Goal: Task Accomplishment & Management: Complete application form

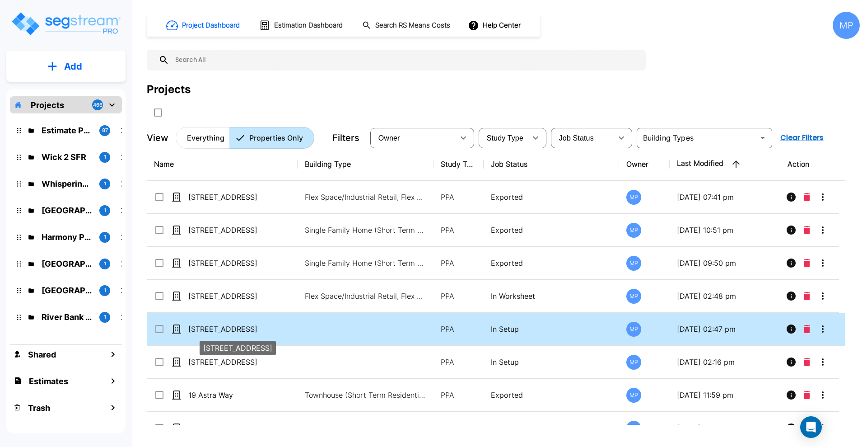
click at [234, 324] on p "[STREET_ADDRESS]" at bounding box center [233, 328] width 90 height 11
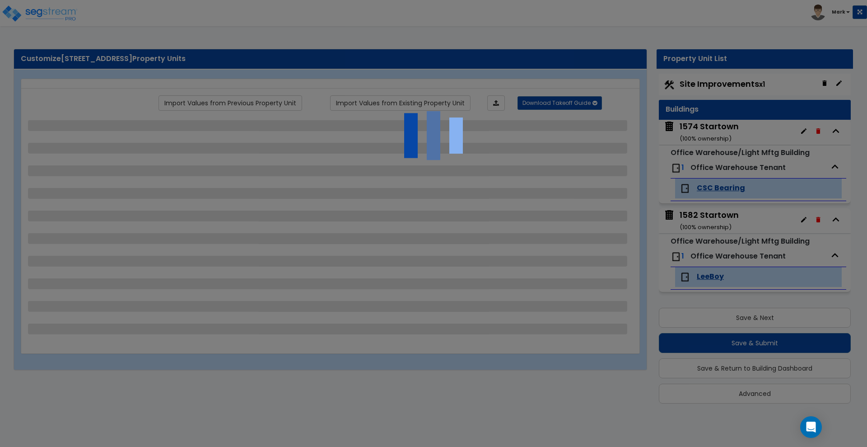
scroll to position [5, 0]
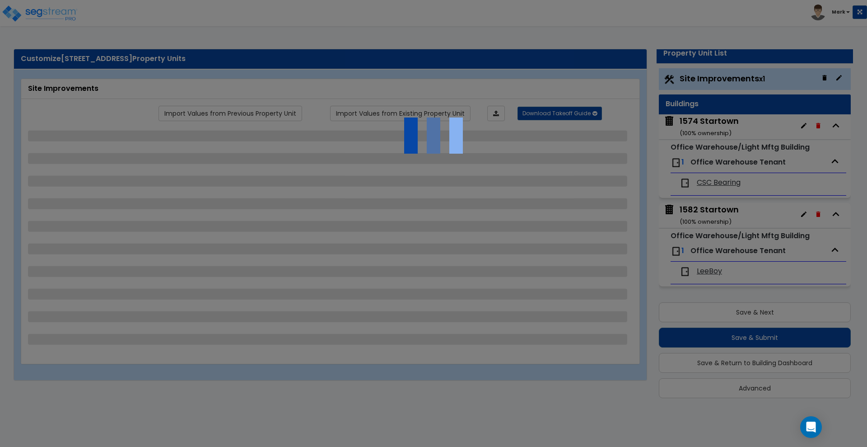
select select "2"
select select "1"
select select "2"
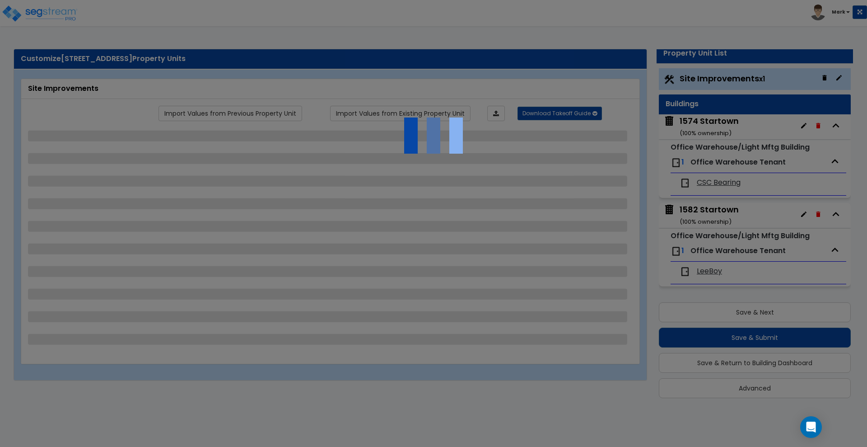
select select "1"
select select "2"
select select "4"
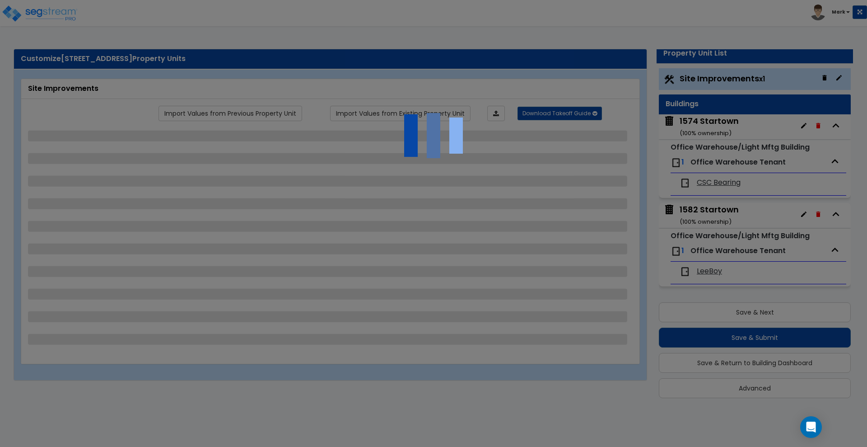
select select "6"
select select "2"
select select "4"
select select "5"
